Goal: Check status: Check status

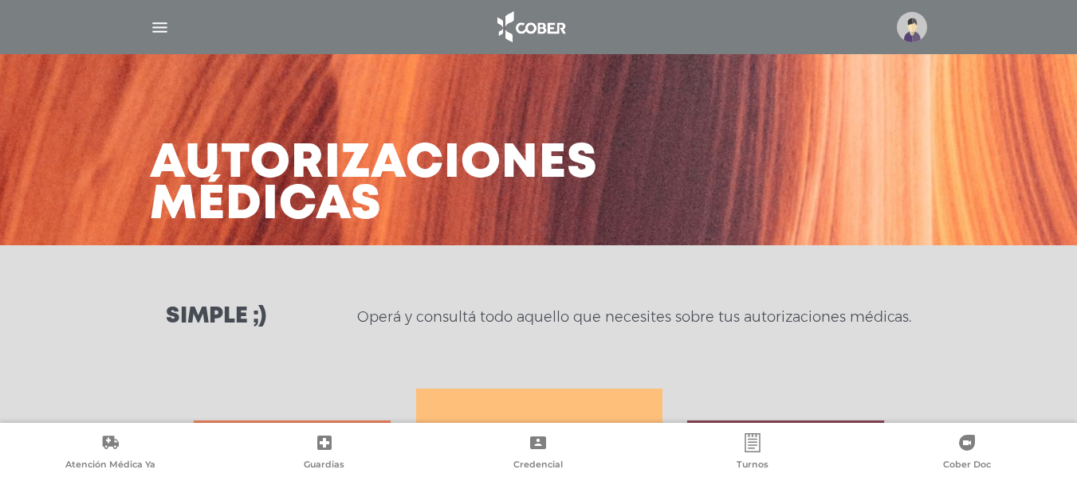
scroll to position [708, 0]
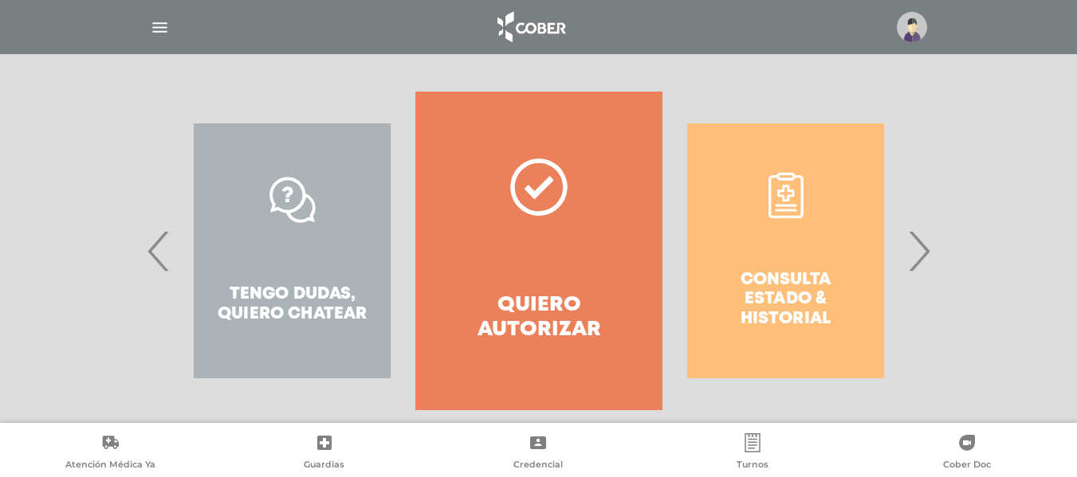
scroll to position [323, 0]
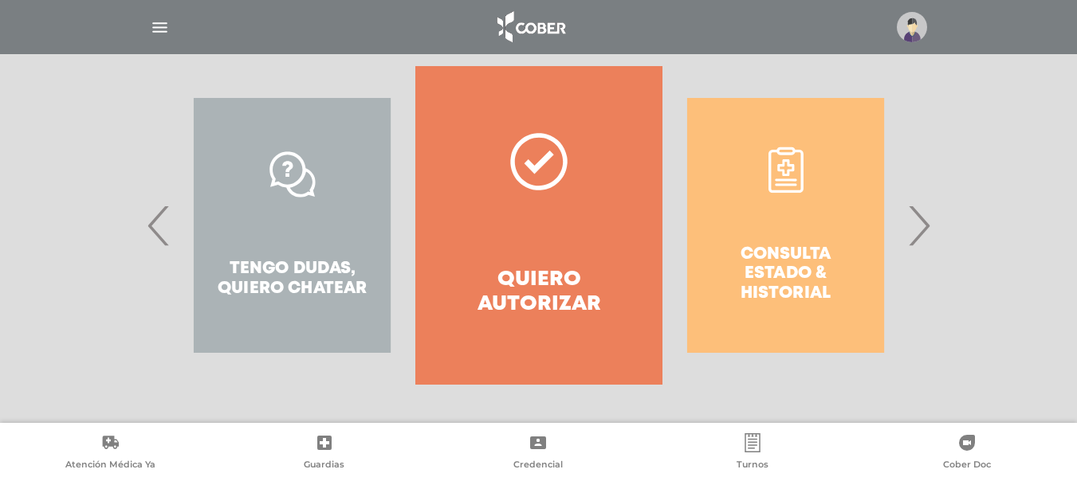
click at [929, 222] on span "›" at bounding box center [918, 225] width 31 height 86
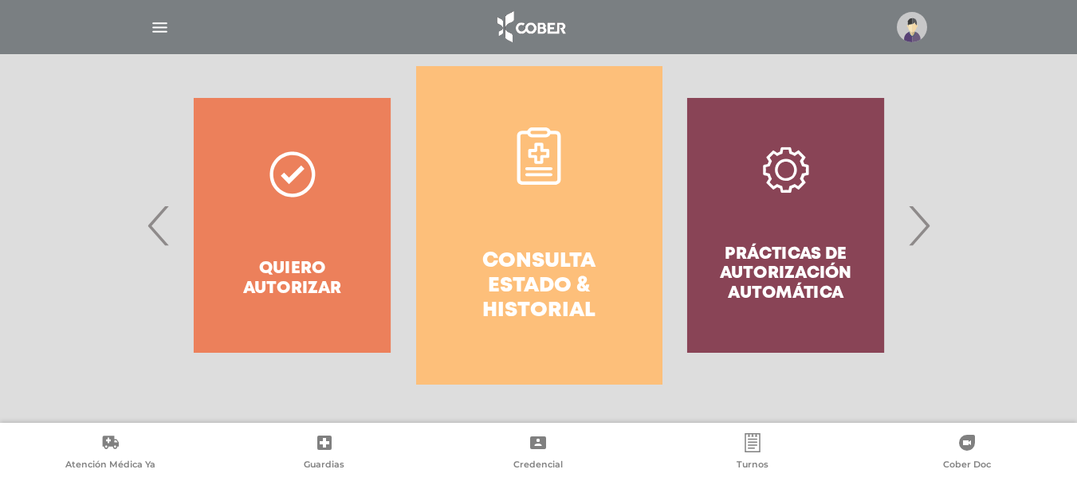
click at [567, 202] on link "Consulta estado & historial" at bounding box center [539, 225] width 246 height 319
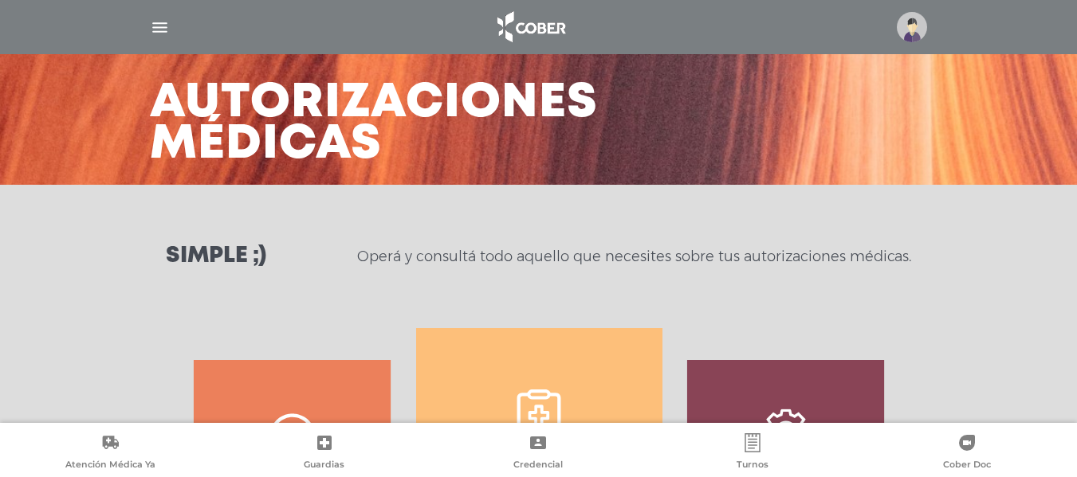
scroll to position [319, 0]
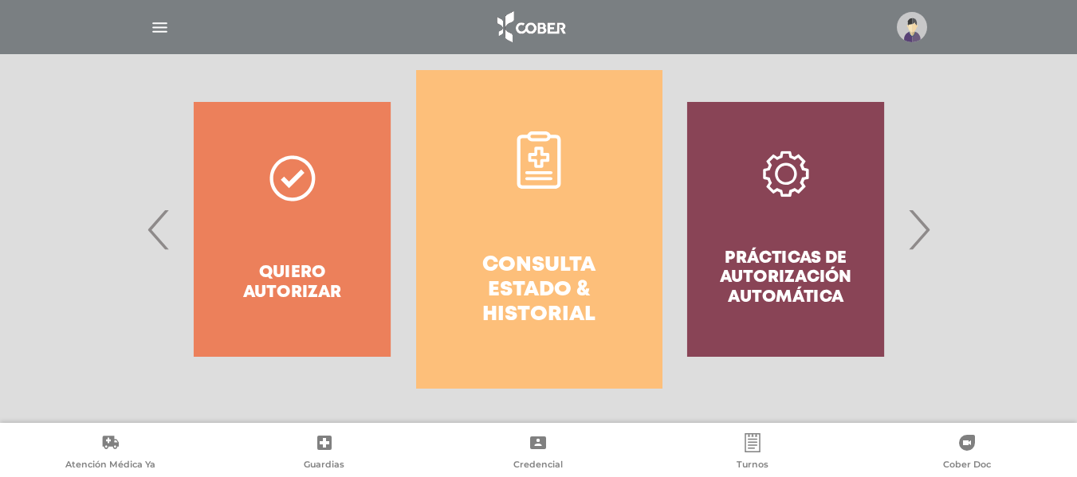
click at [590, 174] on link "Consulta estado & historial" at bounding box center [539, 229] width 246 height 319
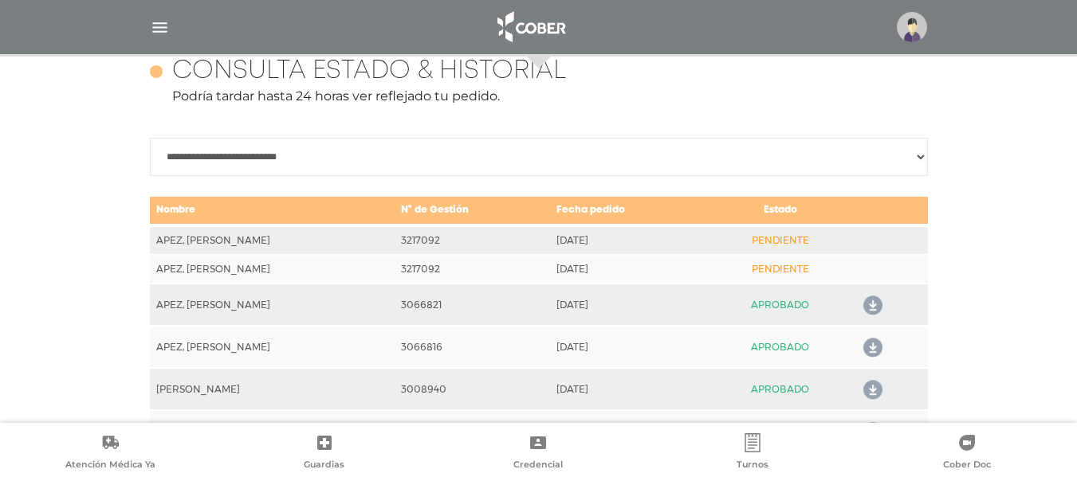
scroll to position [708, 0]
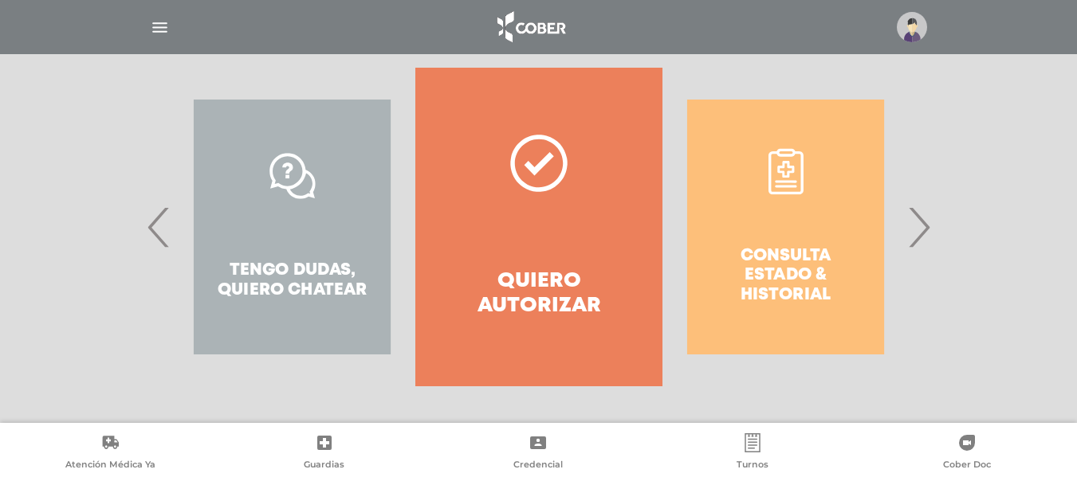
scroll to position [323, 0]
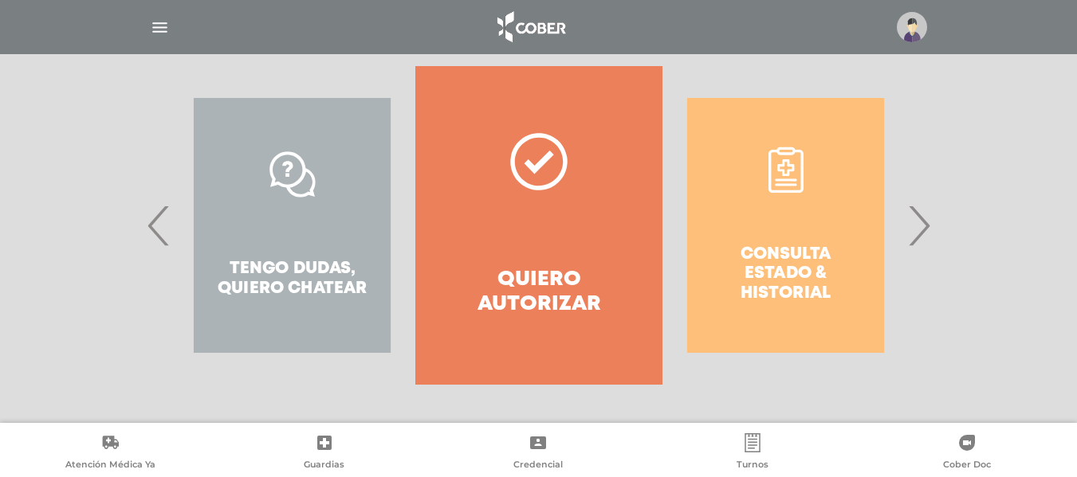
click at [930, 229] on span "›" at bounding box center [918, 225] width 31 height 86
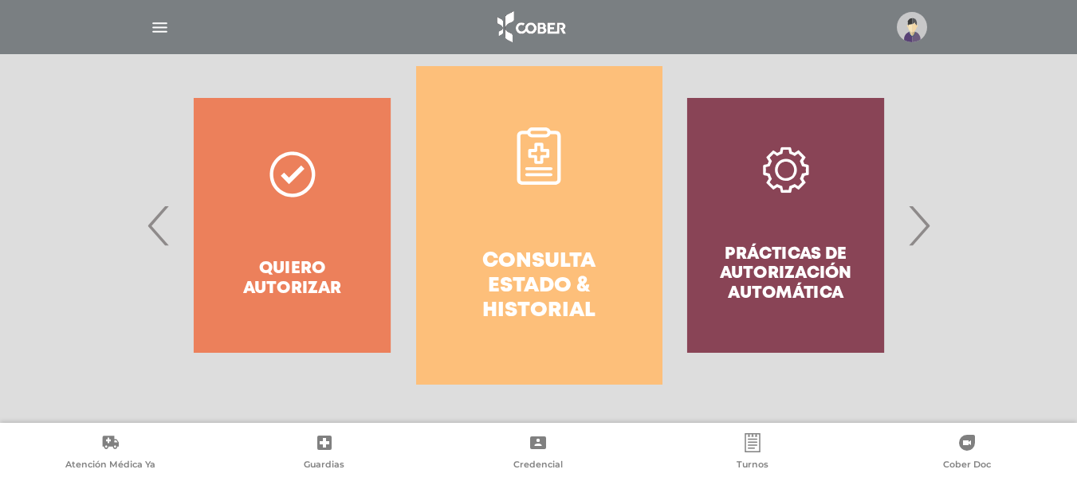
click at [571, 292] on h4 "Consulta estado & historial" at bounding box center [539, 286] width 189 height 75
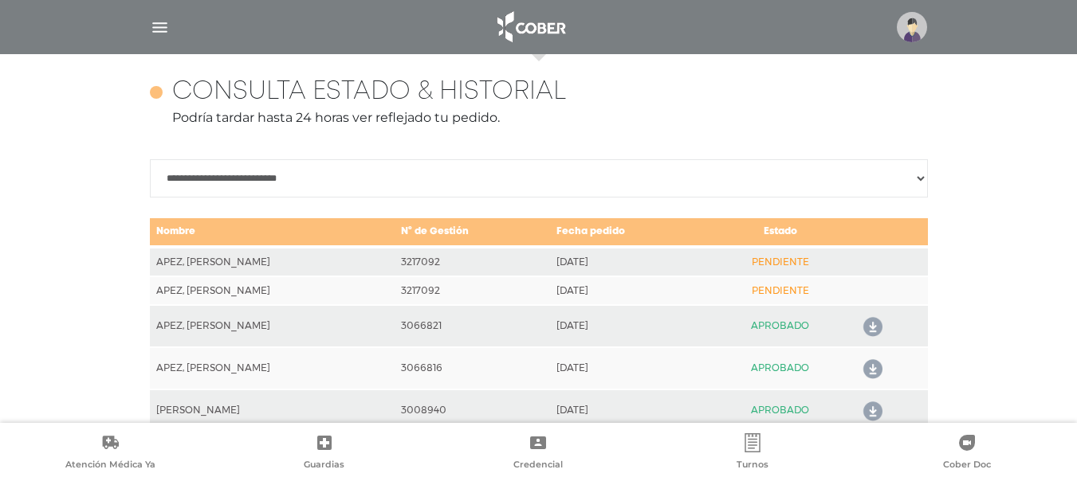
scroll to position [708, 0]
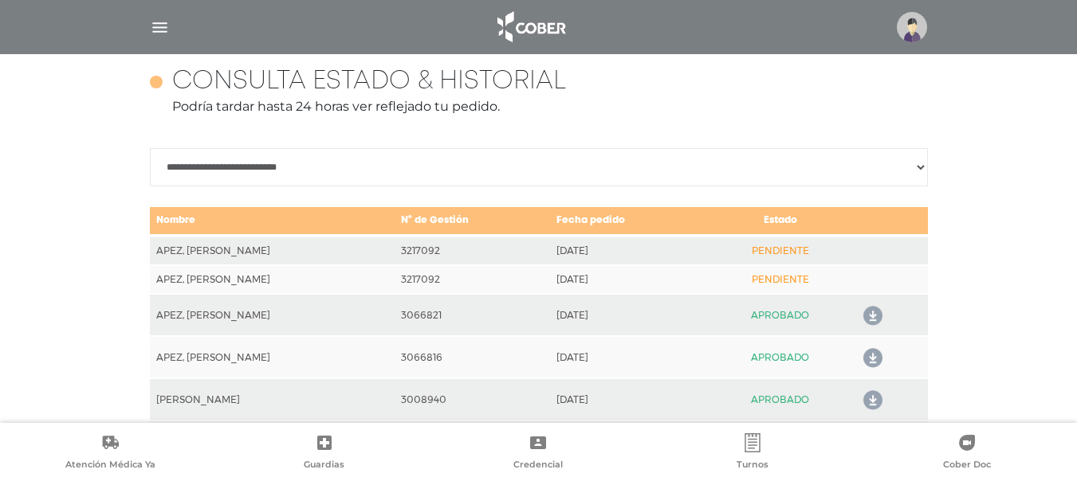
click at [434, 278] on td "3217092" at bounding box center [471, 279] width 155 height 29
click at [606, 269] on td "[DATE]" at bounding box center [628, 279] width 157 height 29
click at [796, 287] on td "PENDIENTE" at bounding box center [780, 279] width 147 height 29
click at [799, 274] on td "PENDIENTE" at bounding box center [780, 279] width 147 height 29
click at [801, 244] on td "PENDIENTE" at bounding box center [780, 250] width 147 height 29
